Goal: Transaction & Acquisition: Subscribe to service/newsletter

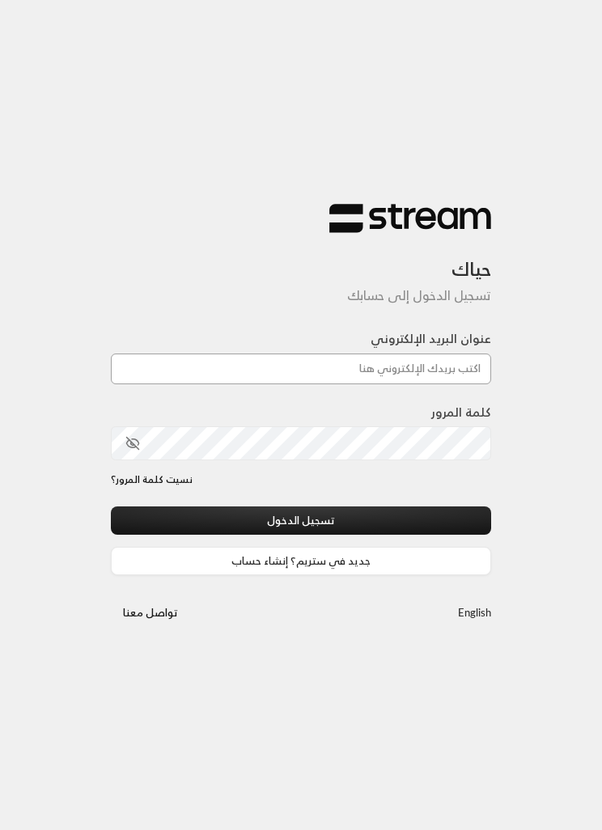
click at [461, 371] on input "عنوان البريد الإلكتروني" at bounding box center [301, 368] width 380 height 31
type input "[EMAIL_ADDRESS][DOMAIN_NAME]"
click at [446, 526] on button "تسجيل الدخول" at bounding box center [301, 520] width 380 height 28
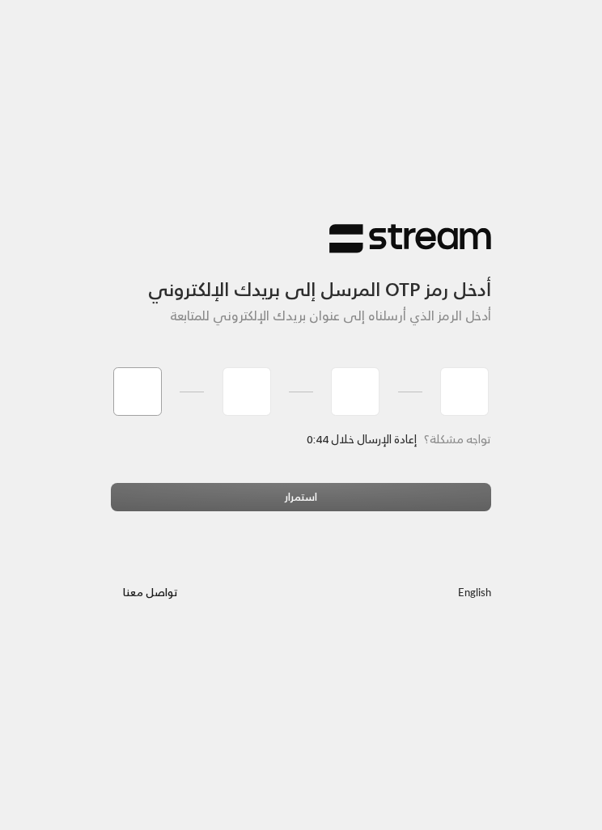
type input "8"
type input "0"
type input "3"
type input "9"
click at [436, 491] on div "استمرار" at bounding box center [301, 503] width 380 height 40
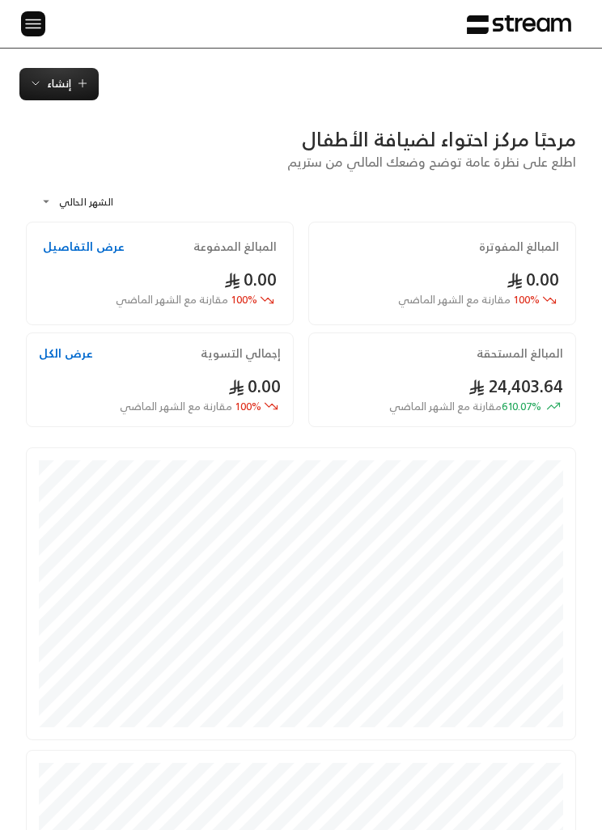
click at [42, 13] on button at bounding box center [33, 23] width 24 height 25
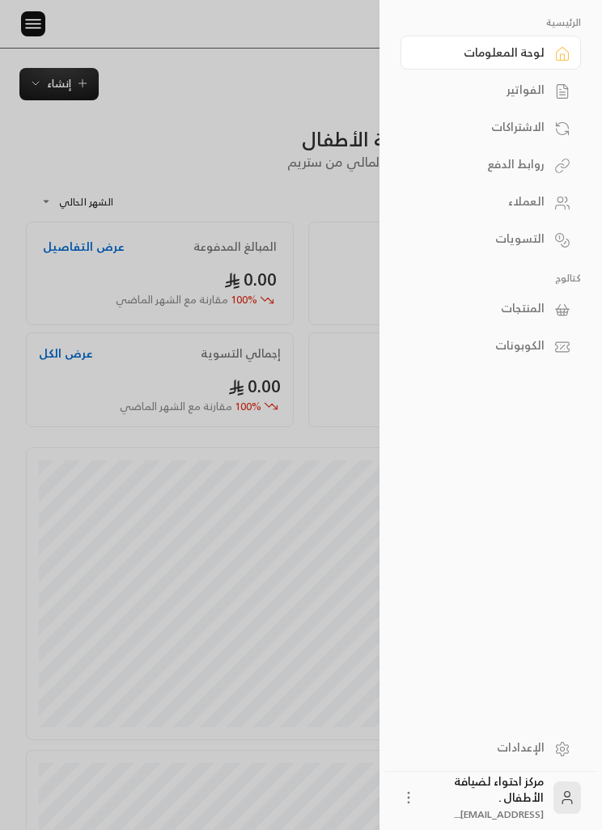
click at [534, 82] on div "الفواتير" at bounding box center [482, 90] width 124 height 16
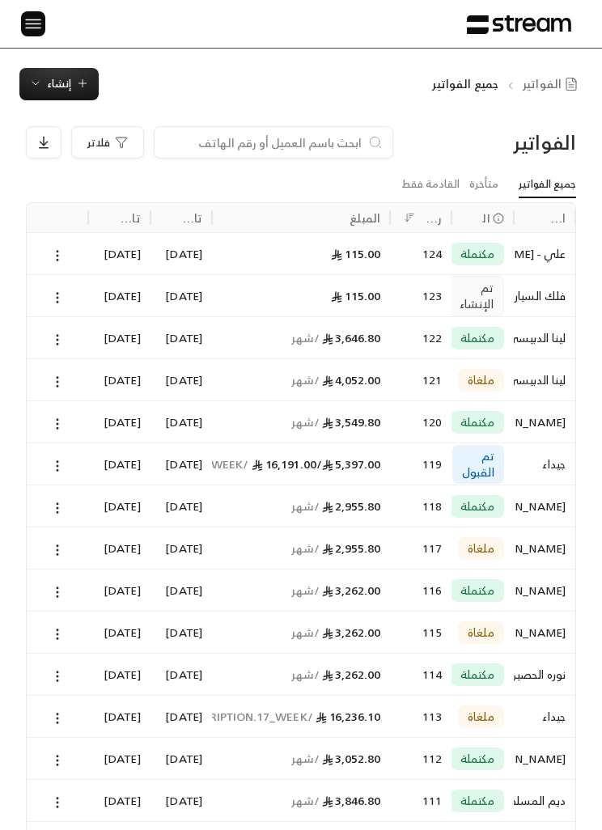
click at [32, 23] on img at bounding box center [32, 24] width 19 height 20
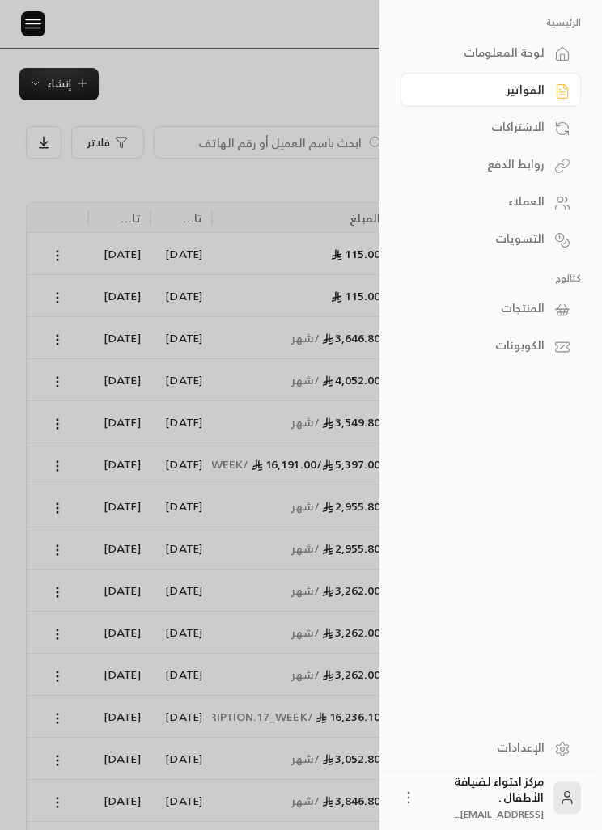
click at [197, 66] on div at bounding box center [301, 415] width 602 height 830
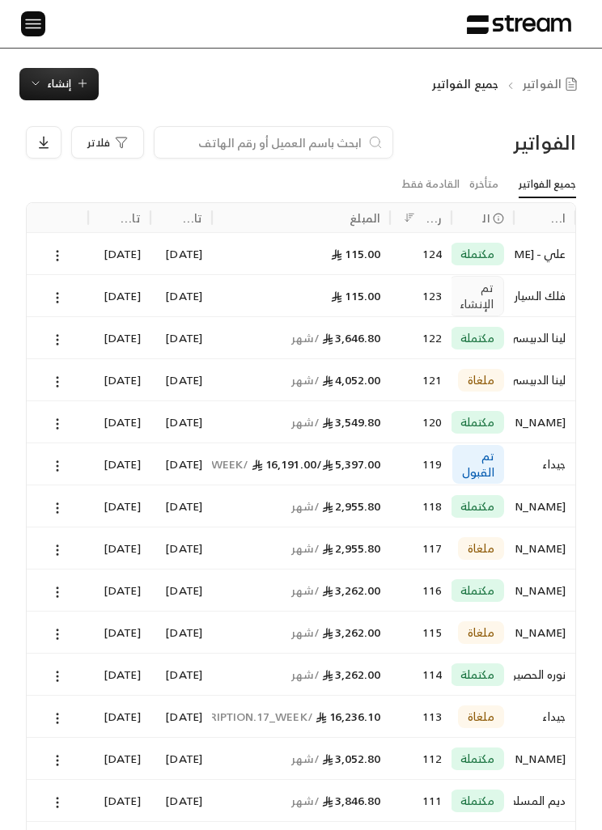
click at [63, 87] on span "إنشاء" at bounding box center [59, 83] width 24 height 19
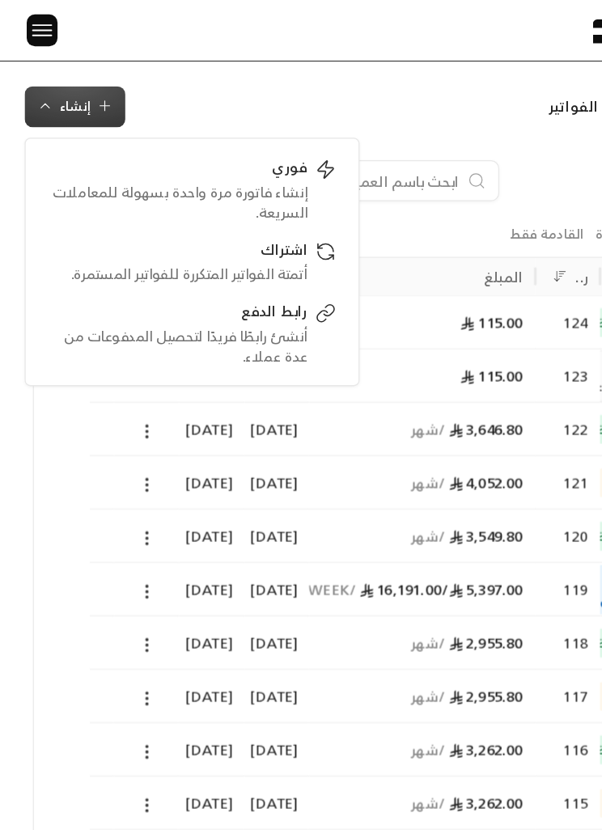
scroll to position [0, -1]
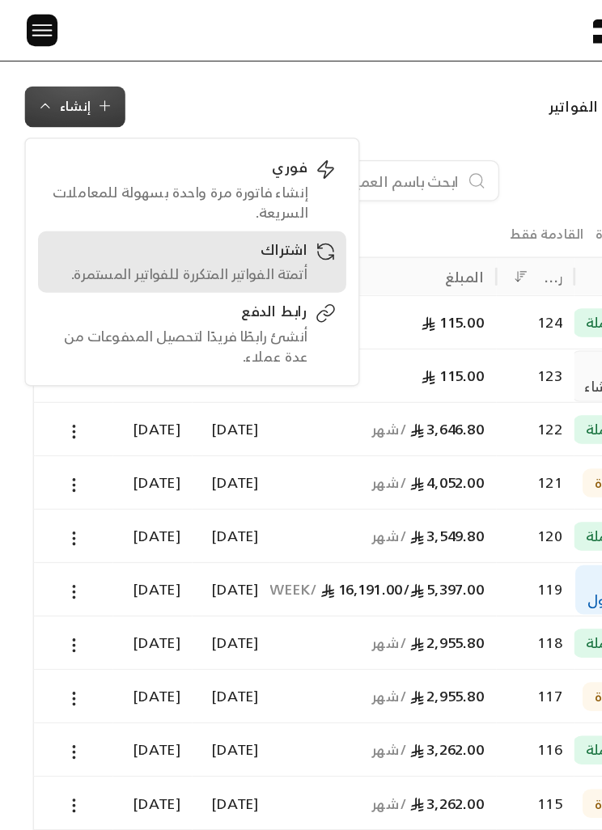
click at [243, 202] on div "اشتراك أتمتة الفواتير المتكررة للفواتير المستمرة." at bounding box center [151, 206] width 226 height 36
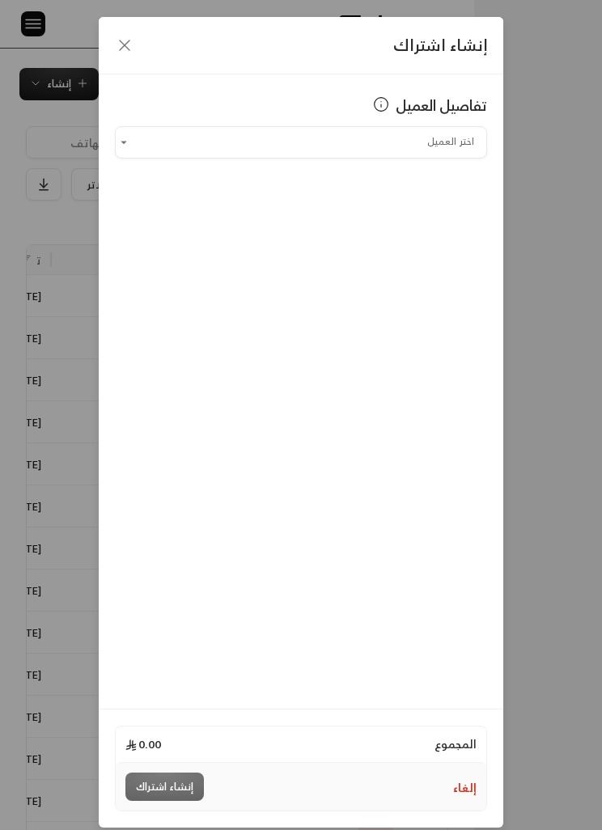
click at [446, 155] on input "اختر العميل" at bounding box center [301, 142] width 372 height 27
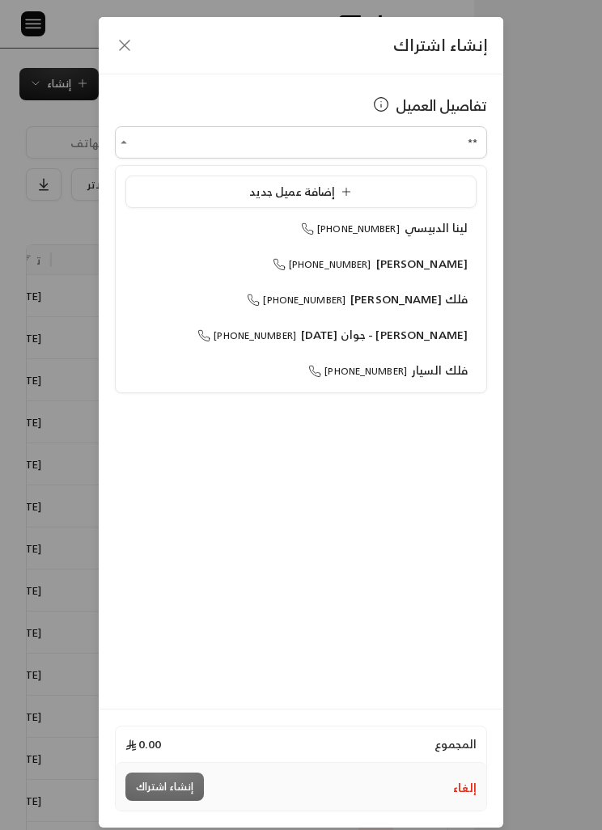
type input "**"
click at [99, 36] on div "إنشاء اشتراك" at bounding box center [301, 45] width 404 height 57
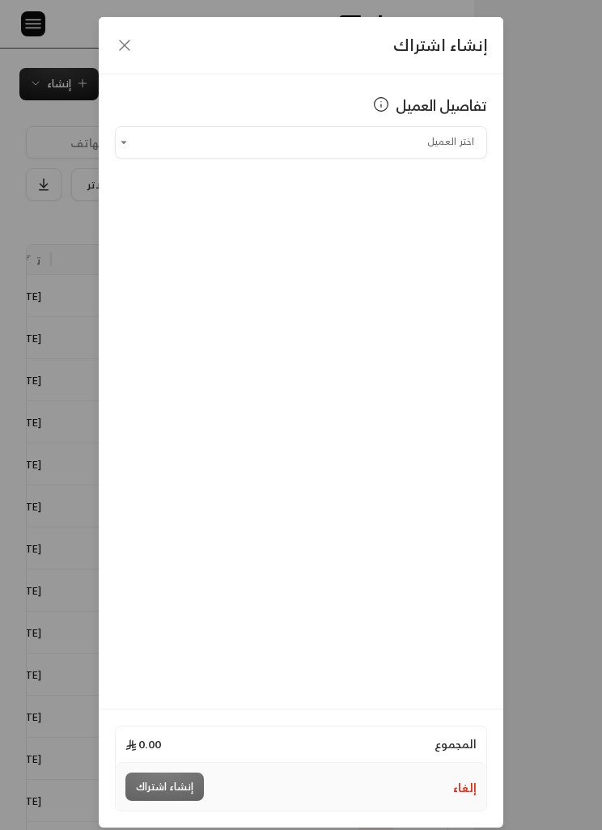
click at [138, 40] on div "إنشاء اشتراك" at bounding box center [301, 45] width 404 height 57
click at [120, 49] on icon "button" at bounding box center [124, 45] width 19 height 19
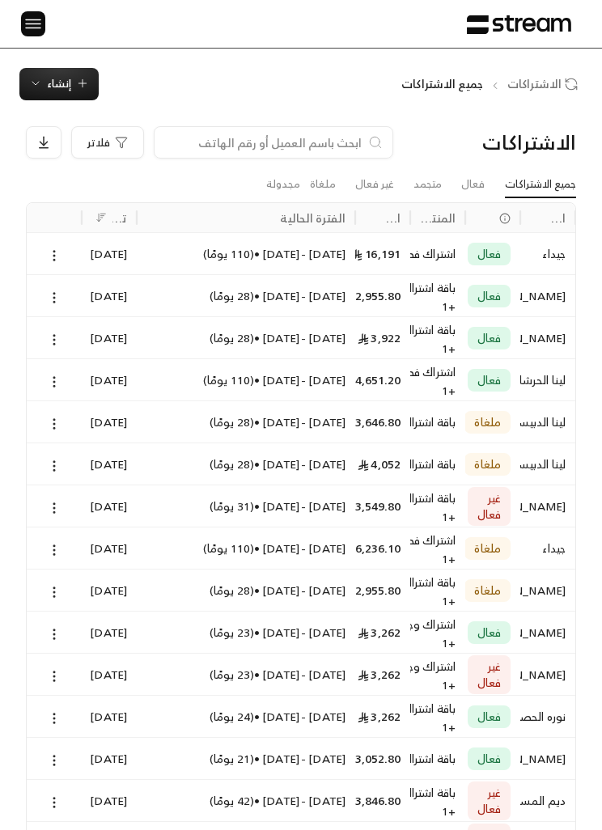
click at [36, 17] on img at bounding box center [32, 24] width 19 height 20
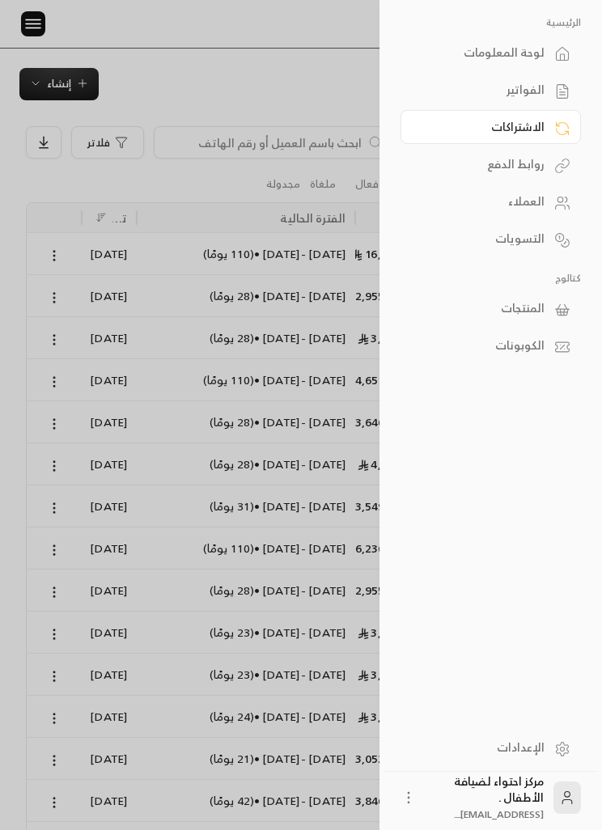
click at [533, 195] on div "العملاء" at bounding box center [482, 201] width 124 height 16
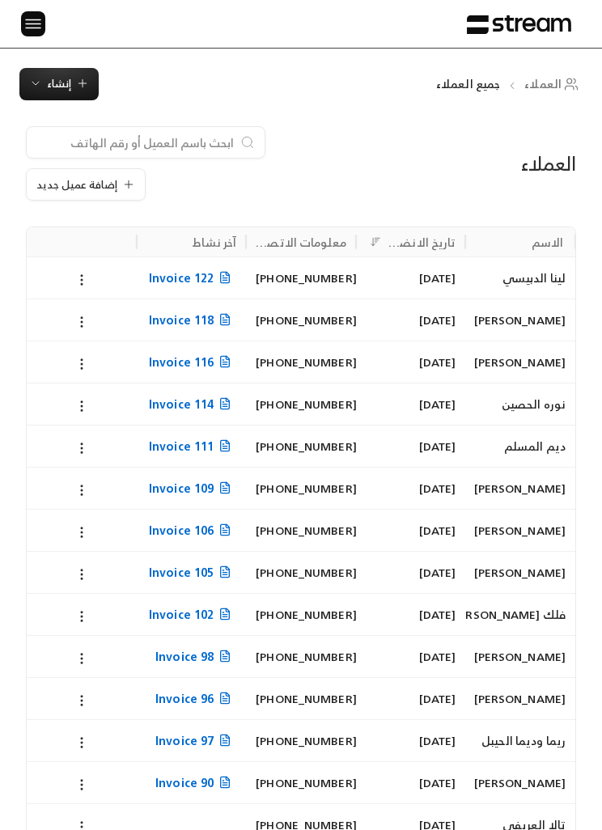
click at [201, 139] on input at bounding box center [134, 142] width 197 height 18
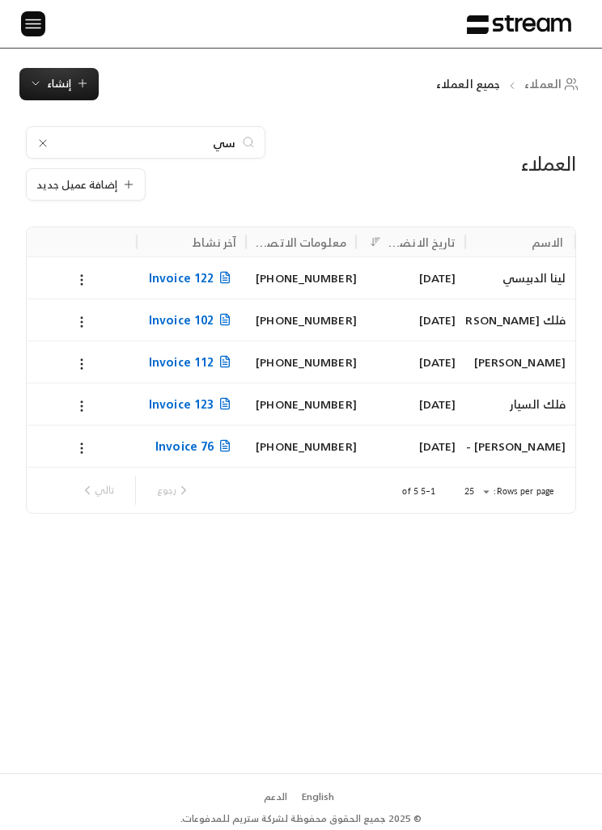
scroll to position [0, -1]
type input "سي"
click at [88, 438] on button at bounding box center [82, 447] width 18 height 19
click at [116, 486] on li "تعديل" at bounding box center [100, 488] width 42 height 27
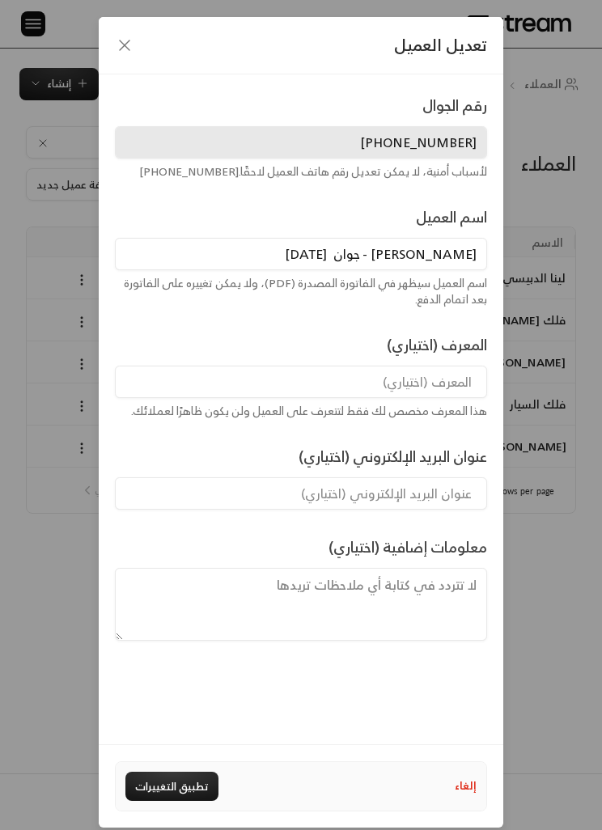
click at [423, 250] on input "[PERSON_NAME] - جوان [DATE]" at bounding box center [301, 254] width 372 height 32
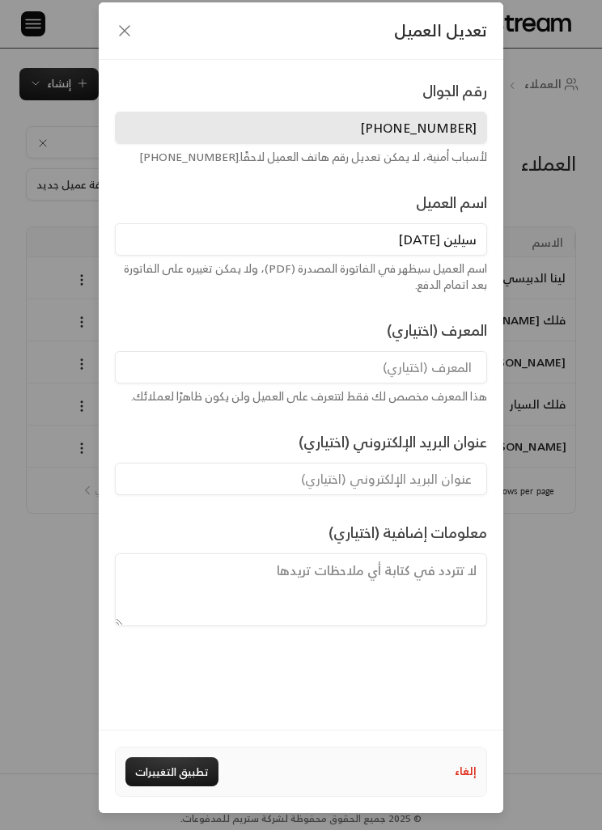
scroll to position [67, 0]
click at [220, 430] on div "عنوان البريد الإلكتروني (اختياري)" at bounding box center [301, 462] width 386 height 65
click at [179, 763] on button "تطبيق التغييرات" at bounding box center [171, 771] width 93 height 29
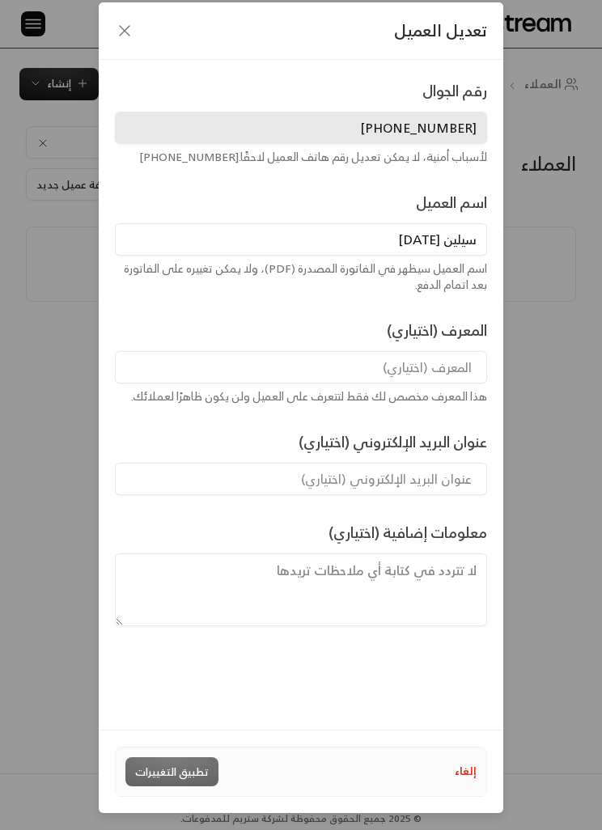
type input "[PERSON_NAME] - جوان [DATE]"
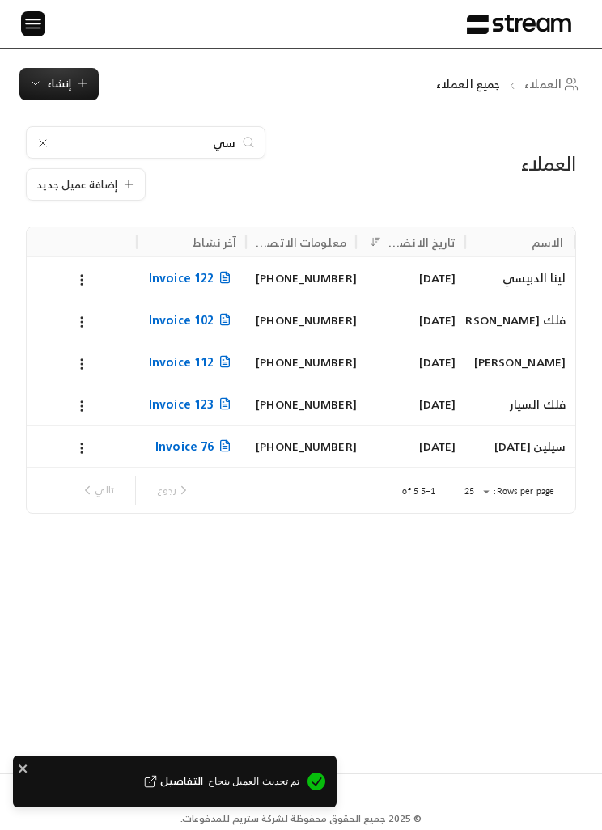
scroll to position [0, 0]
click at [97, 72] on button "إنشاء" at bounding box center [58, 84] width 79 height 32
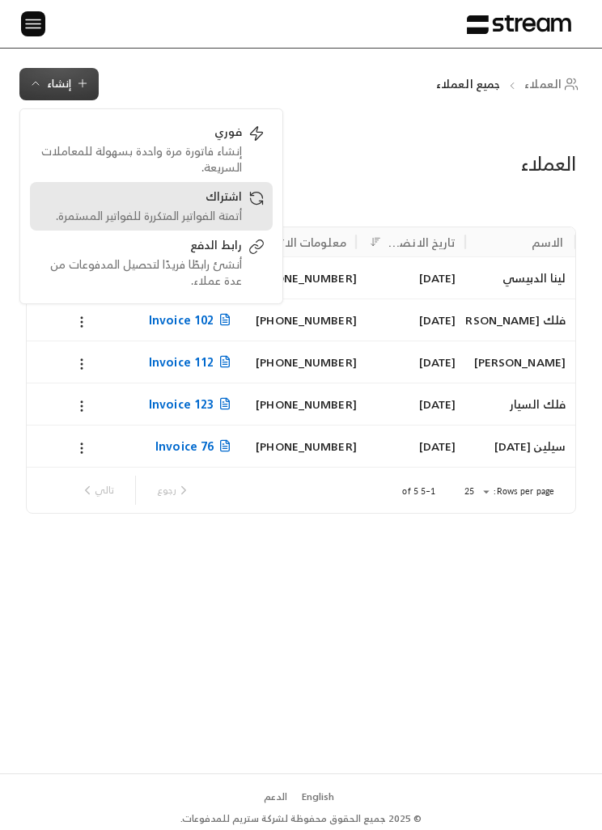
click at [250, 209] on div "اشتراك أتمتة الفواتير المتكررة للفواتير المستمرة." at bounding box center [151, 206] width 226 height 36
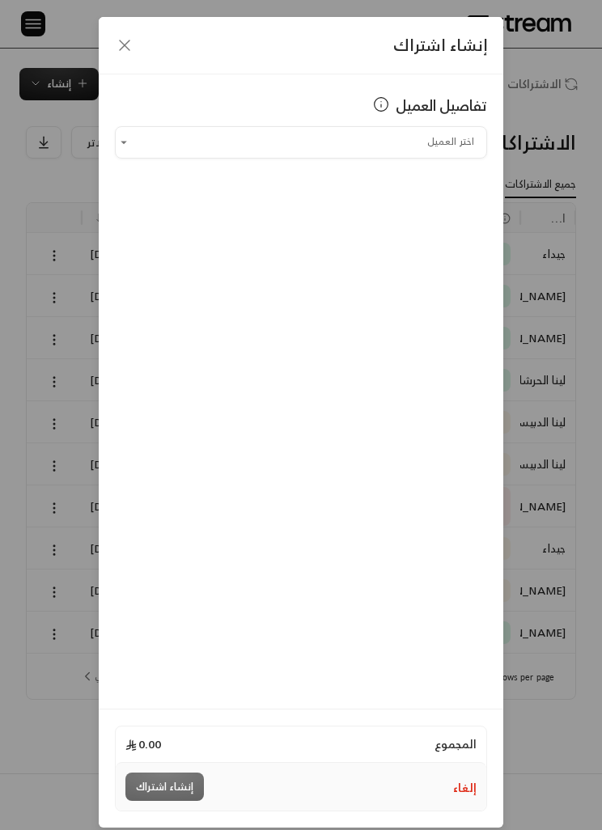
click at [442, 137] on input "اختر العميل" at bounding box center [301, 142] width 372 height 27
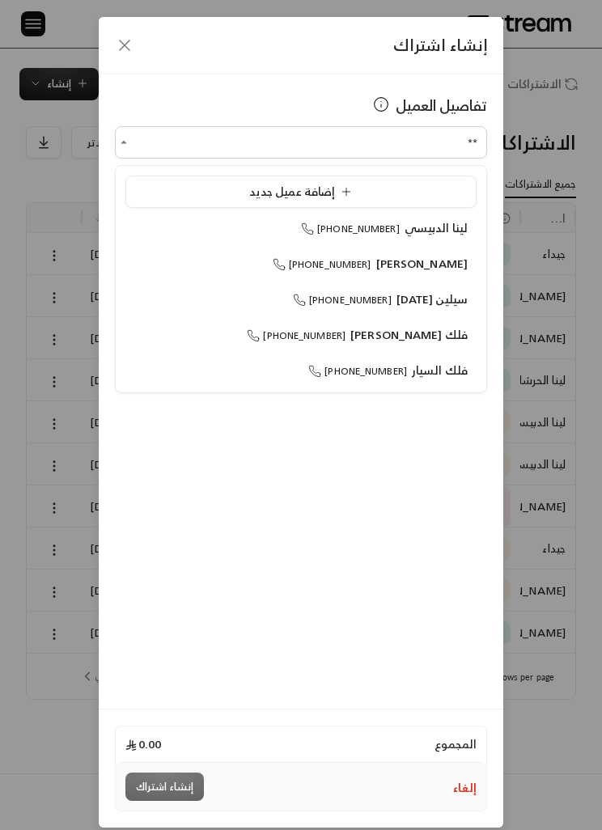
type input "***"
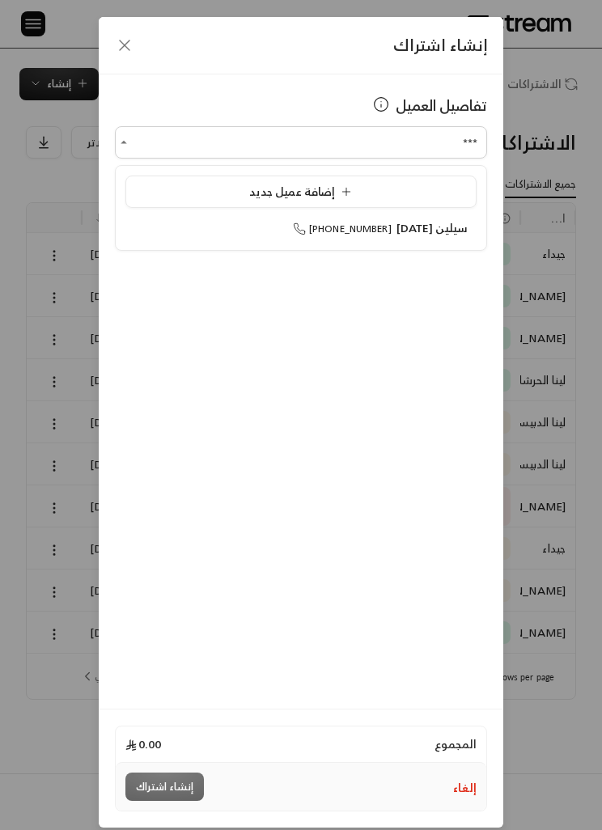
click at [440, 205] on li "إضافة عميل جديد" at bounding box center [300, 191] width 351 height 32
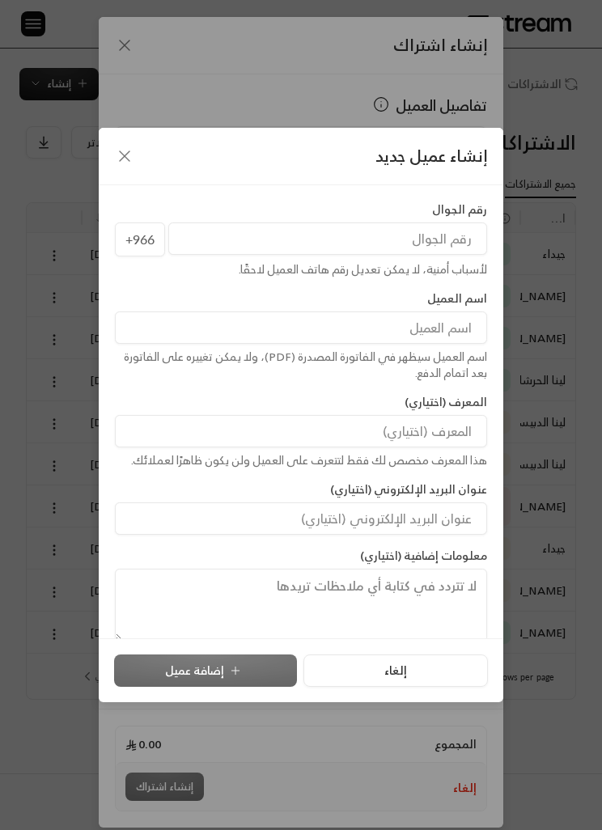
click at [133, 160] on icon "button" at bounding box center [124, 155] width 19 height 19
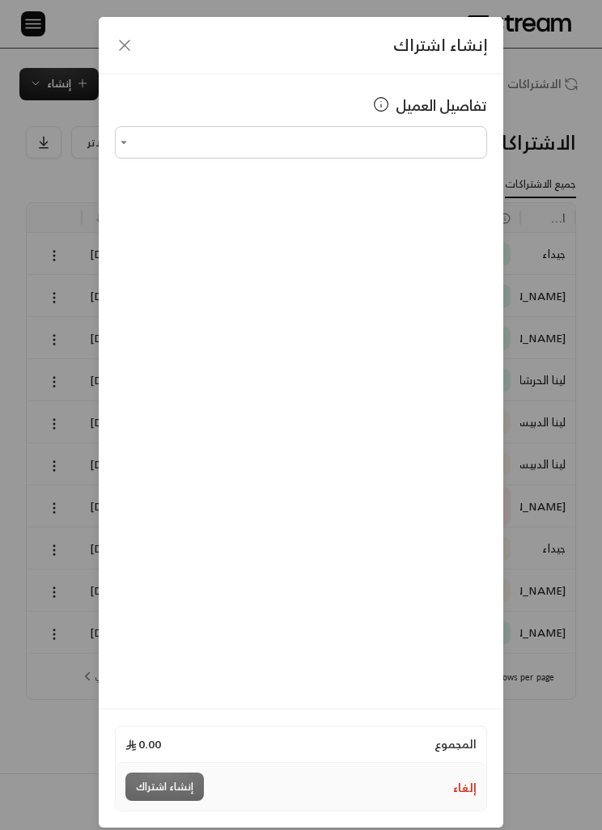
click at [450, 146] on input "اختر العميل" at bounding box center [301, 142] width 372 height 27
click at [415, 221] on span "سيلين [DATE]" at bounding box center [431, 228] width 71 height 20
type input "**********"
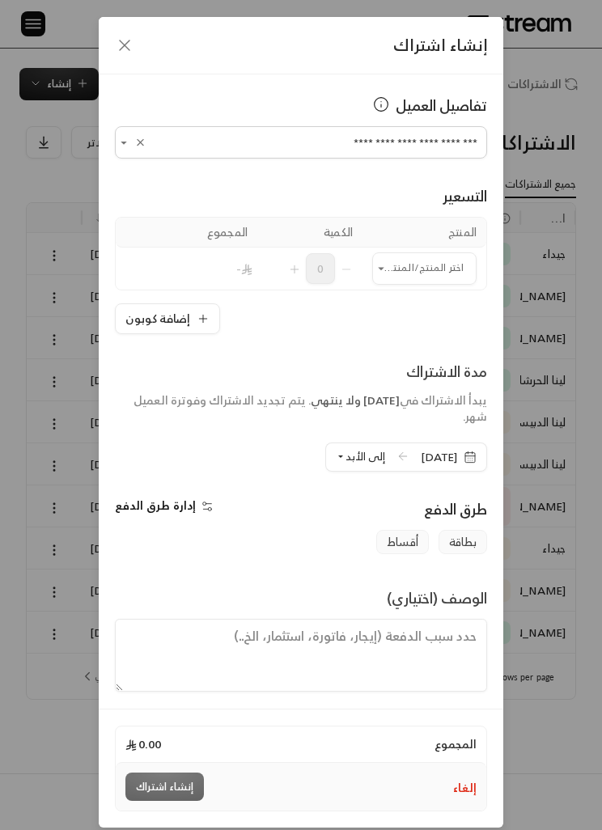
click at [433, 258] on input "اختر العميل" at bounding box center [424, 268] width 104 height 27
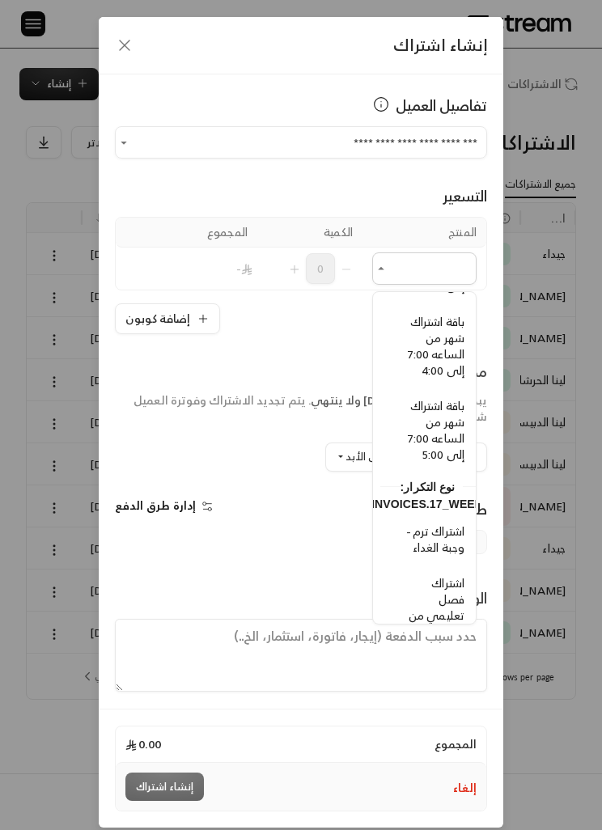
scroll to position [643, -7]
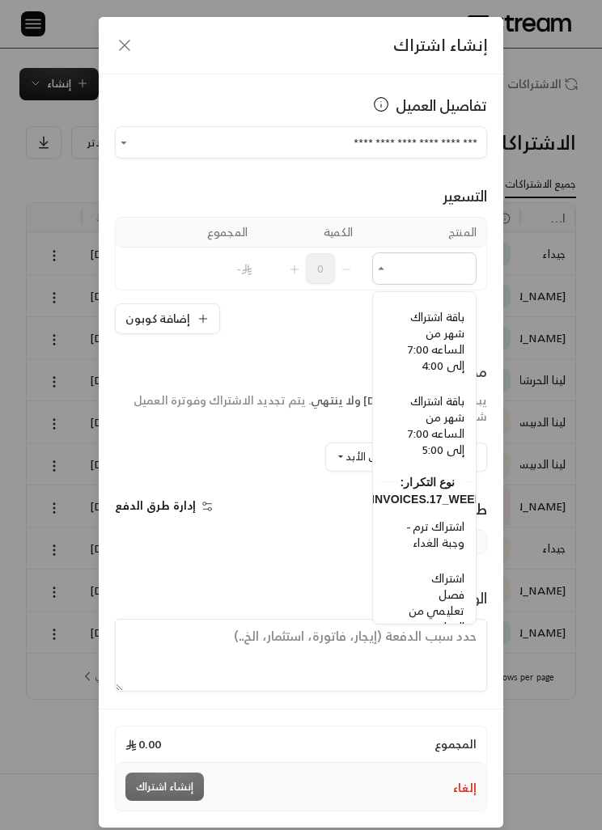
click at [445, 408] on span "باقة اشتراك شهر من الساعه 7:00 إلى 5:00" at bounding box center [436, 425] width 57 height 69
type input "**********"
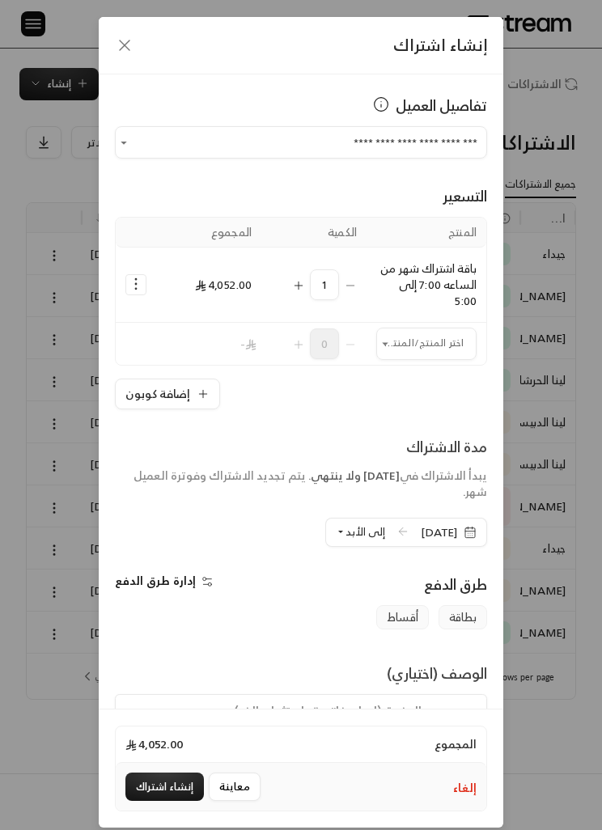
click at [443, 336] on input "اختر العميل" at bounding box center [426, 343] width 100 height 27
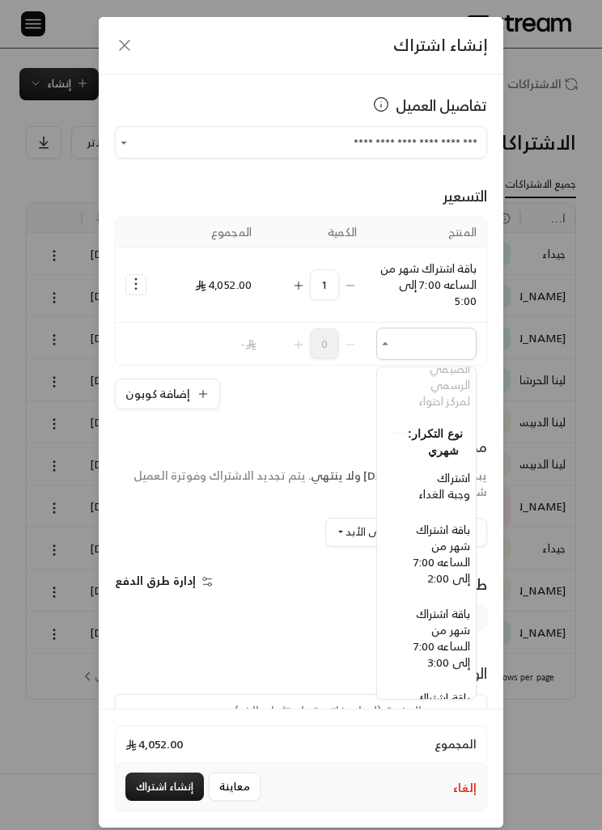
scroll to position [338, -15]
click at [455, 484] on span "اشتراك وجبة الغداء" at bounding box center [446, 485] width 52 height 36
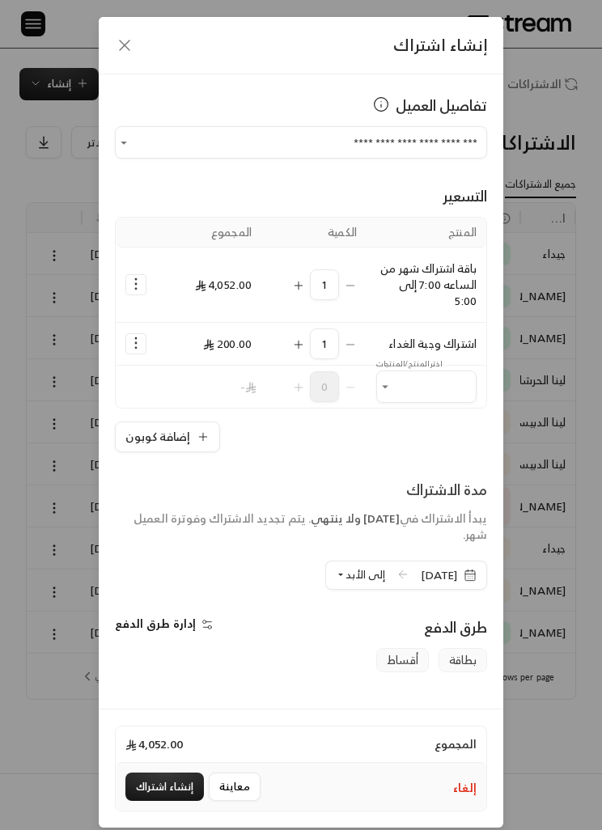
type input "**********"
click at [473, 568] on span "[DATE]" at bounding box center [448, 575] width 56 height 16
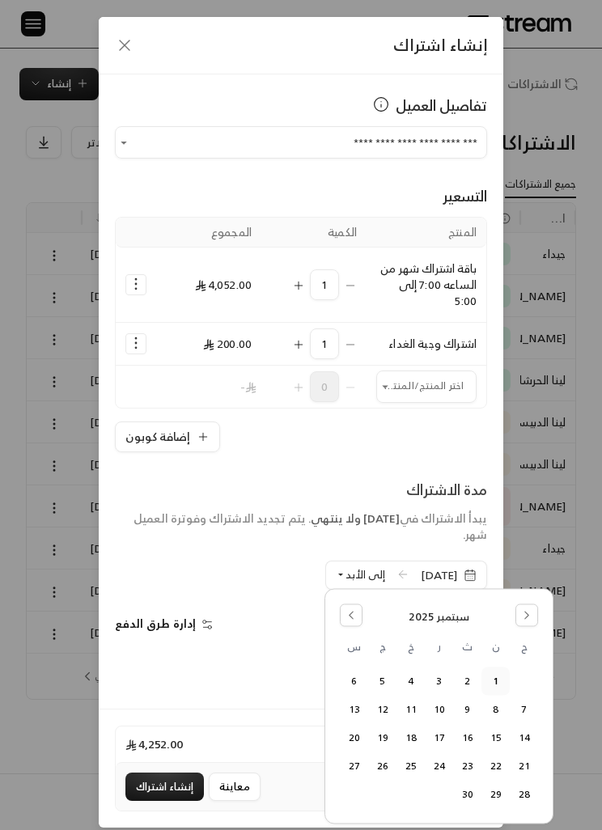
scroll to position [0, 0]
click at [458, 420] on div "المنتج الكمية المجموع باقة اشتراك شهر من الساعه 7:00 إلى 5:00 1 4,052.00 اشتراك…" at bounding box center [301, 334] width 372 height 235
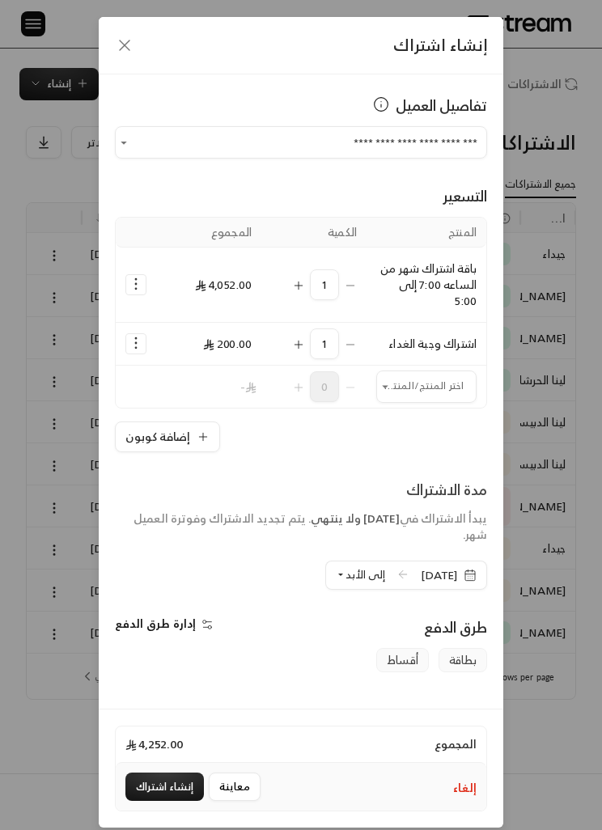
click at [473, 582] on span "[DATE]" at bounding box center [448, 575] width 56 height 16
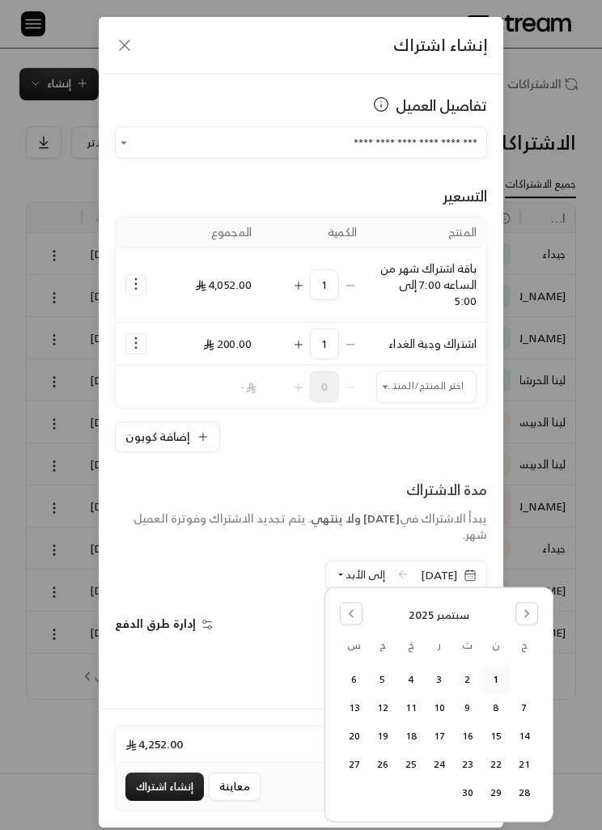
click at [535, 604] on button "Go to the Next Month" at bounding box center [526, 613] width 23 height 23
click at [392, 791] on button "31" at bounding box center [382, 792] width 27 height 27
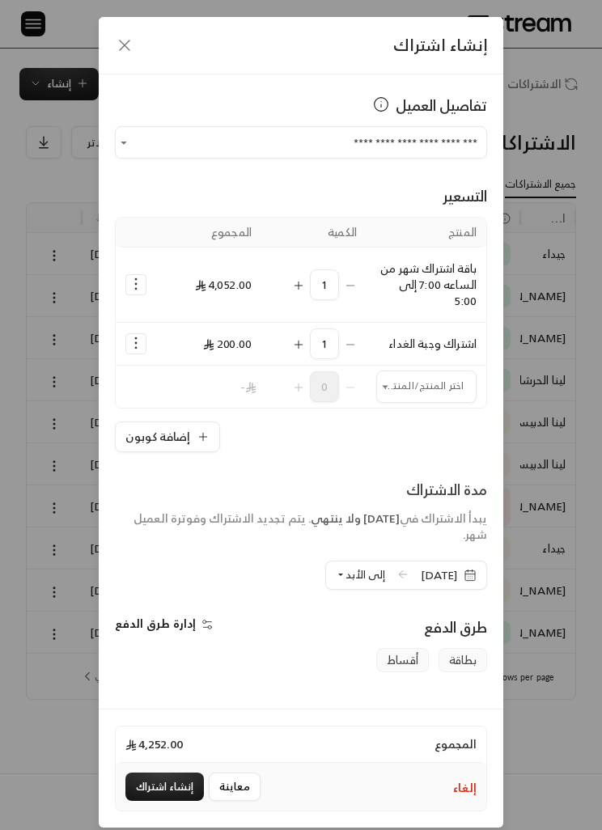
click at [345, 576] on span "إلى الأبد" at bounding box center [365, 574] width 40 height 19
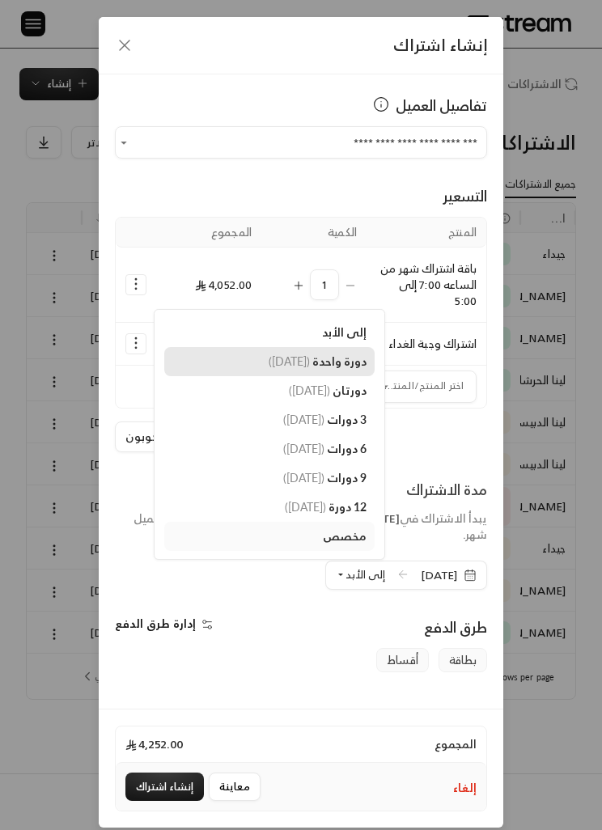
click at [338, 357] on span "دورة واحدة" at bounding box center [339, 361] width 54 height 14
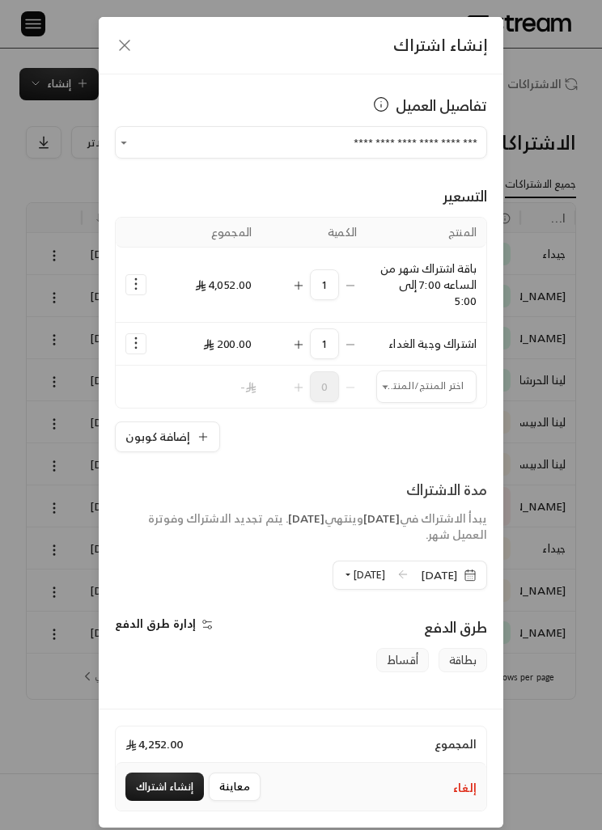
click at [475, 569] on icon "button" at bounding box center [469, 574] width 13 height 13
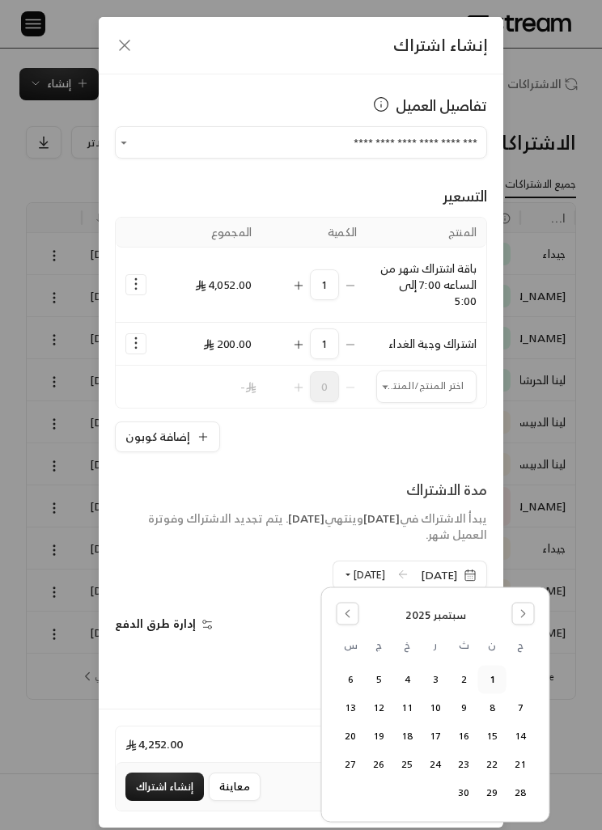
click at [355, 604] on button "Go to the Previous Month" at bounding box center [347, 613] width 23 height 23
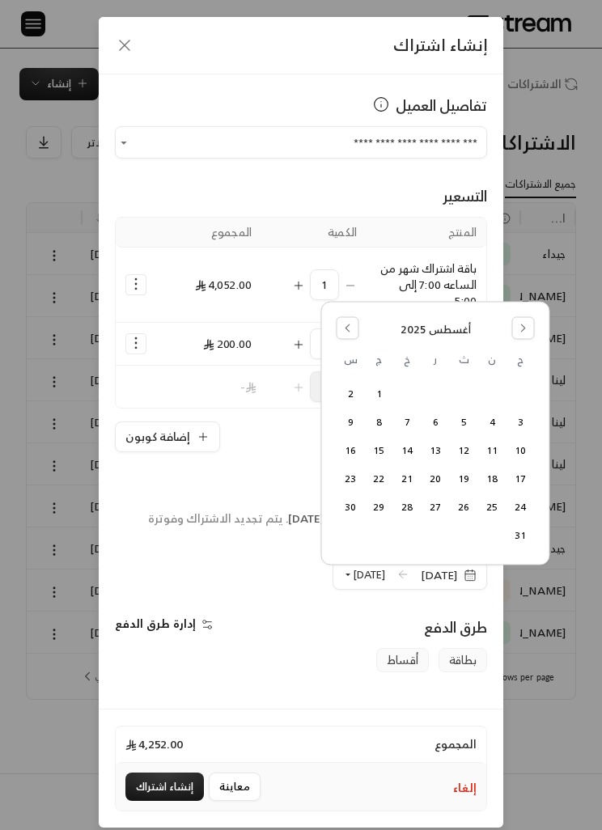
click at [523, 538] on button "31" at bounding box center [520, 535] width 27 height 27
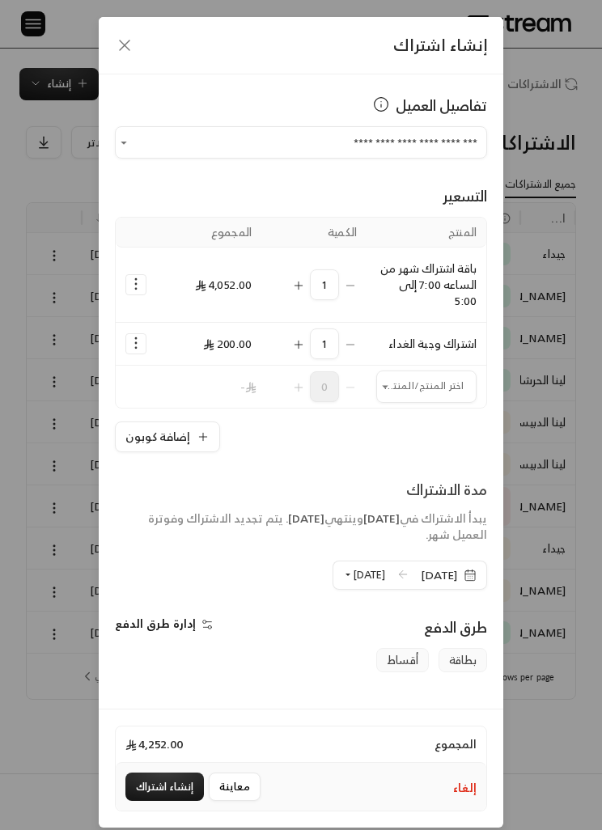
click at [4, 212] on div "**********" at bounding box center [301, 415] width 602 height 830
click at [141, 286] on icon "Selected Products" at bounding box center [136, 284] width 16 height 16
click at [185, 327] on span "إضافة كوبون" at bounding box center [201, 324] width 56 height 17
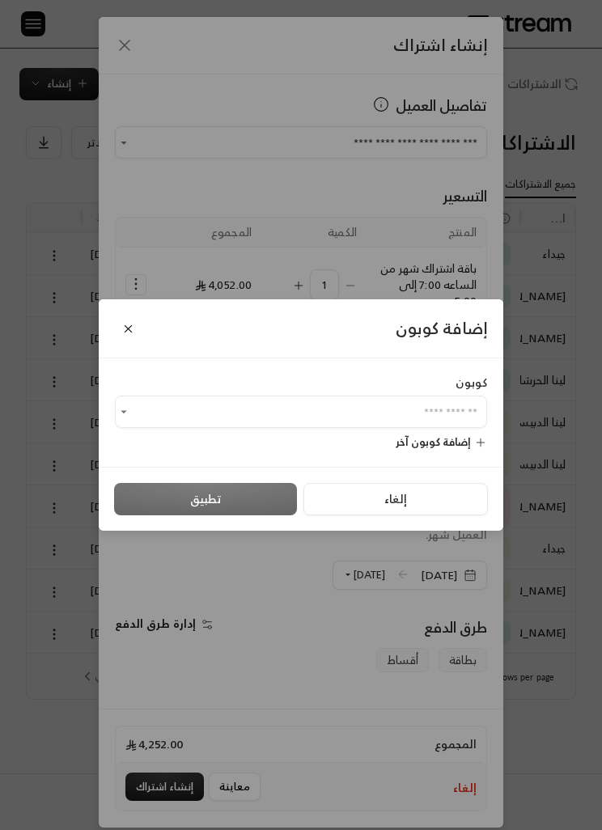
click at [459, 408] on input "اختر العميل" at bounding box center [301, 412] width 372 height 27
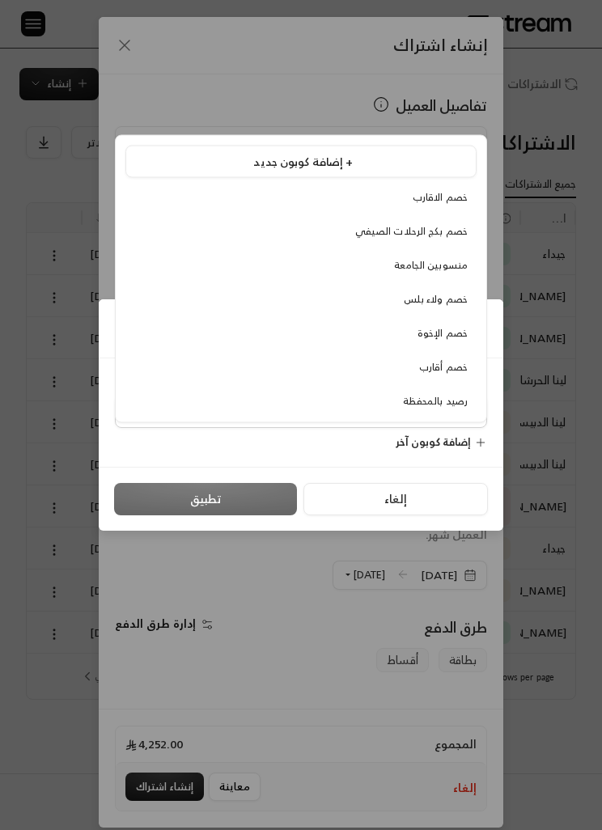
click at [450, 268] on span "منسوبين الجامعة" at bounding box center [431, 264] width 74 height 17
type input "**********"
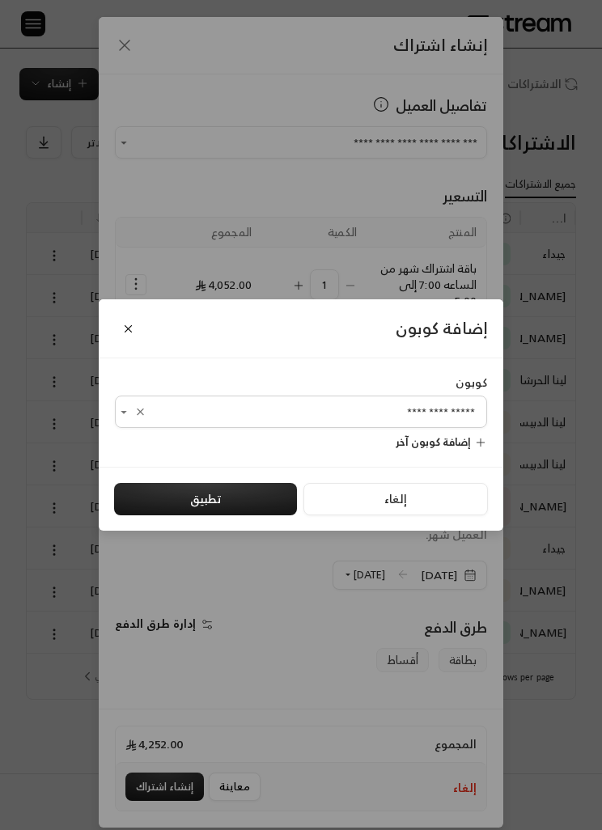
click at [264, 515] on button "تطبيق" at bounding box center [205, 499] width 183 height 32
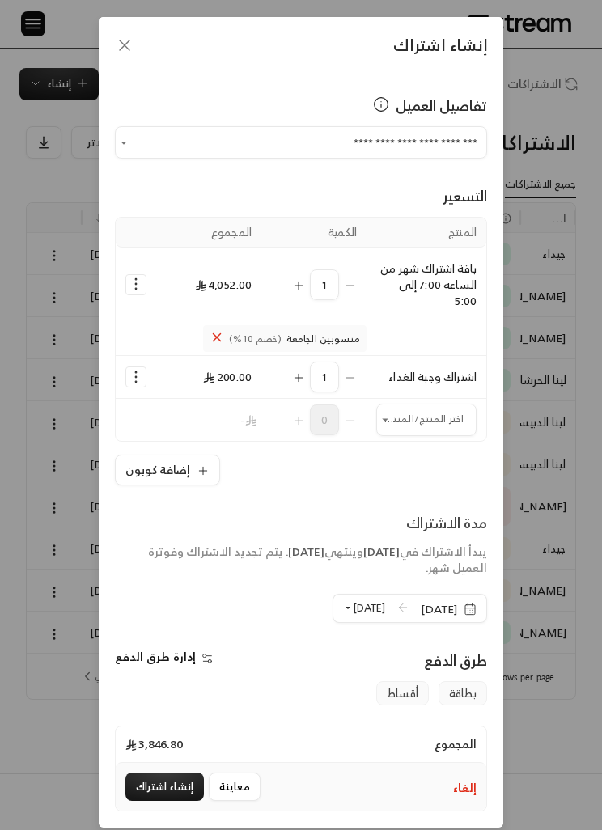
click at [183, 800] on button "إنشاء اشتراك" at bounding box center [164, 786] width 78 height 28
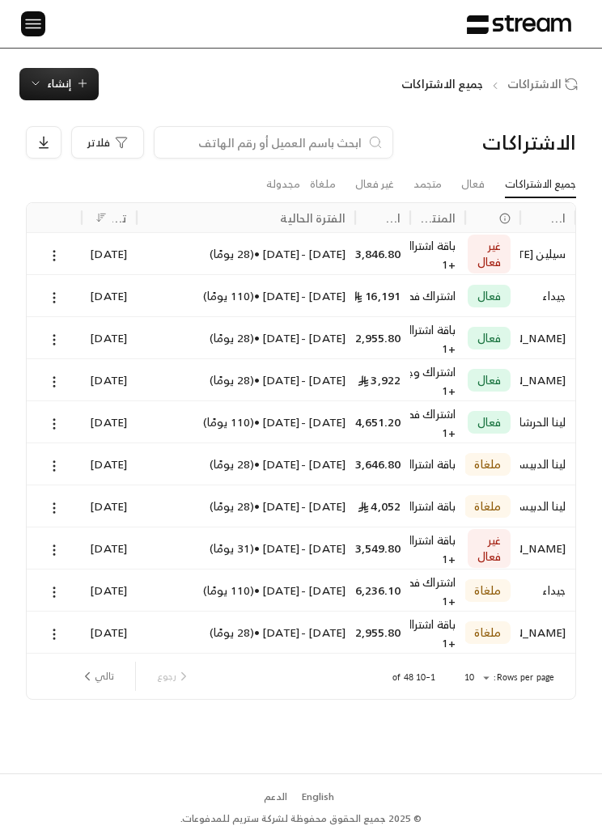
click at [36, 31] on img at bounding box center [32, 24] width 19 height 20
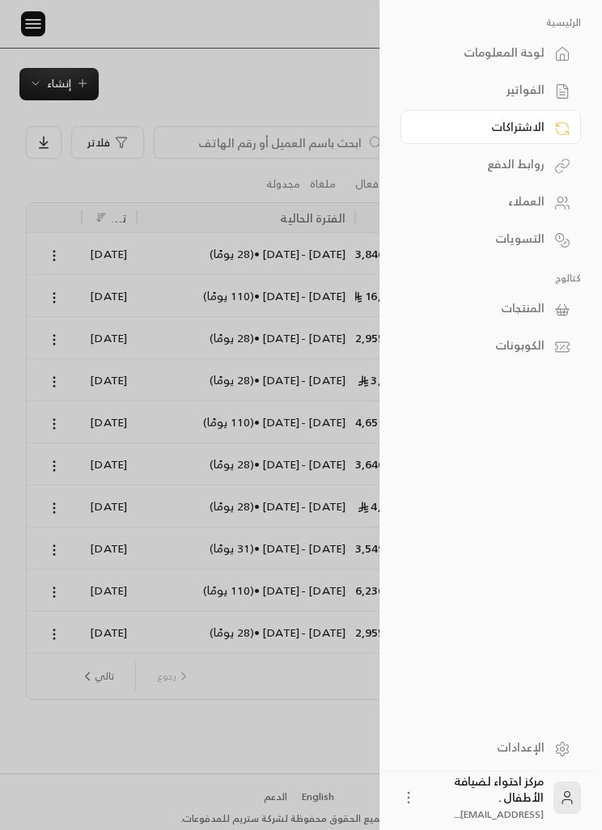
click at [533, 90] on div "الفواتير" at bounding box center [482, 90] width 124 height 16
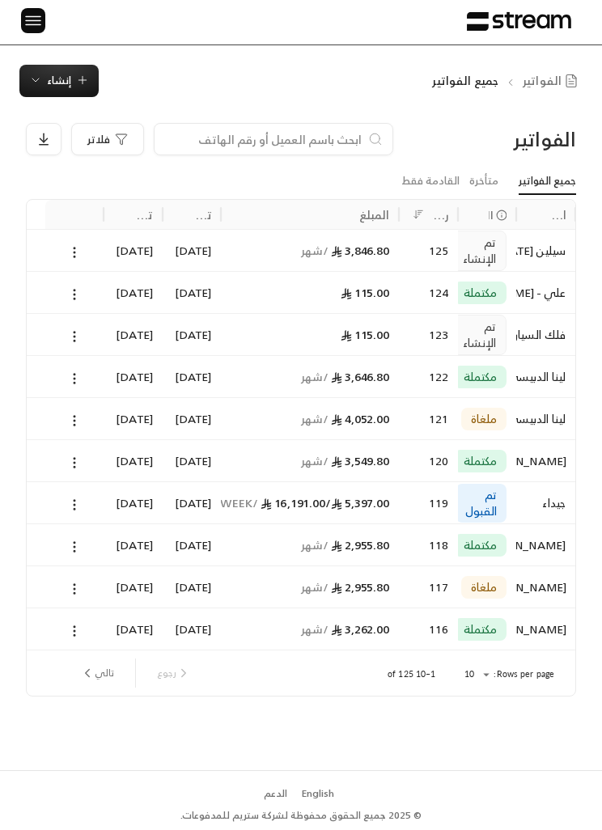
scroll to position [0, -1]
